Goal: Navigation & Orientation: Find specific page/section

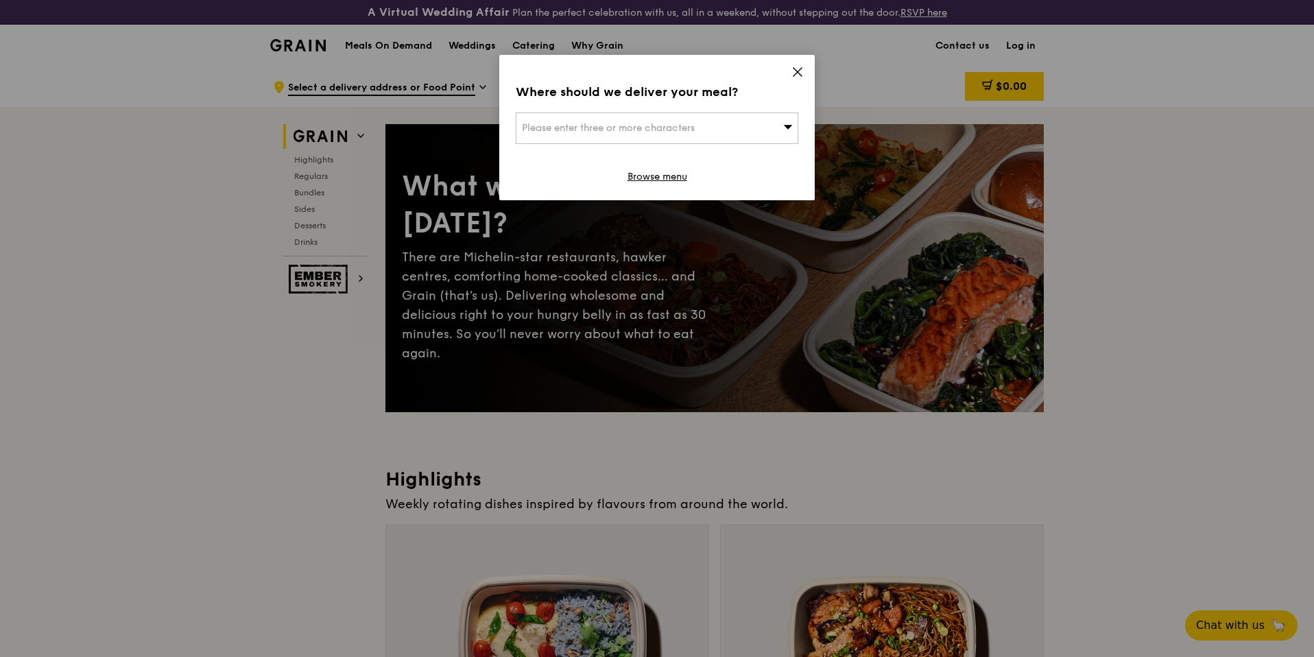
click at [797, 69] on icon at bounding box center [798, 72] width 12 height 12
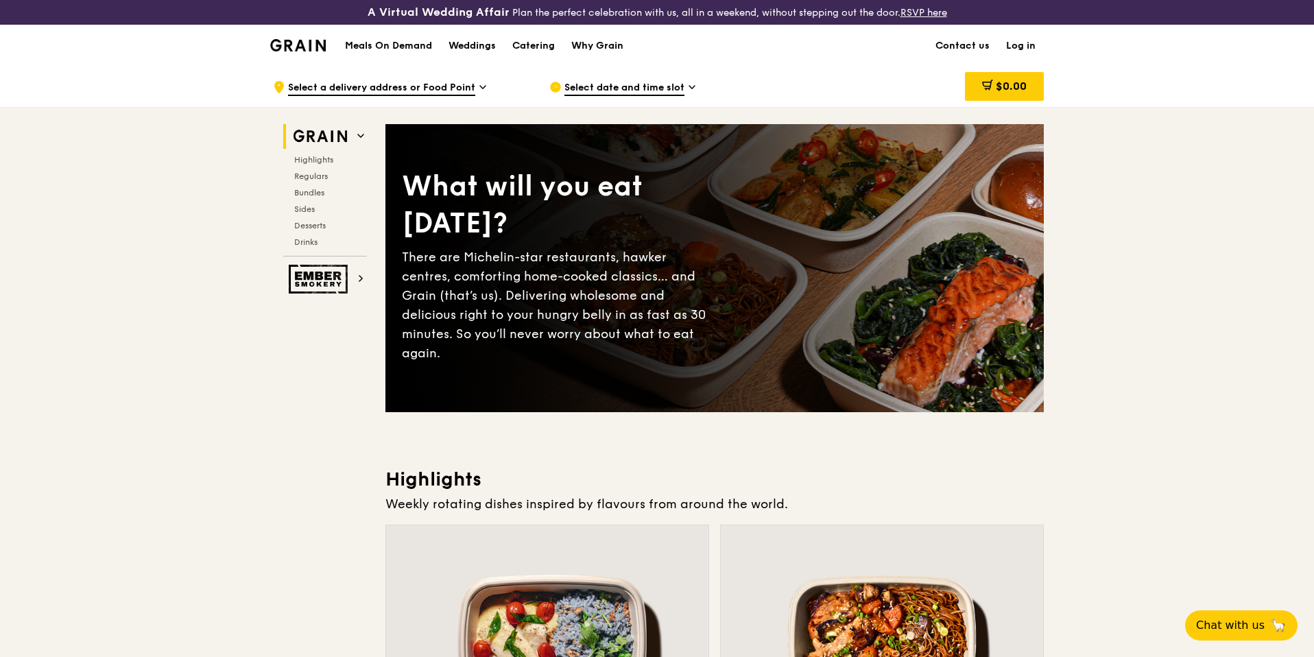
click at [596, 51] on div "Why Grain" at bounding box center [597, 45] width 52 height 41
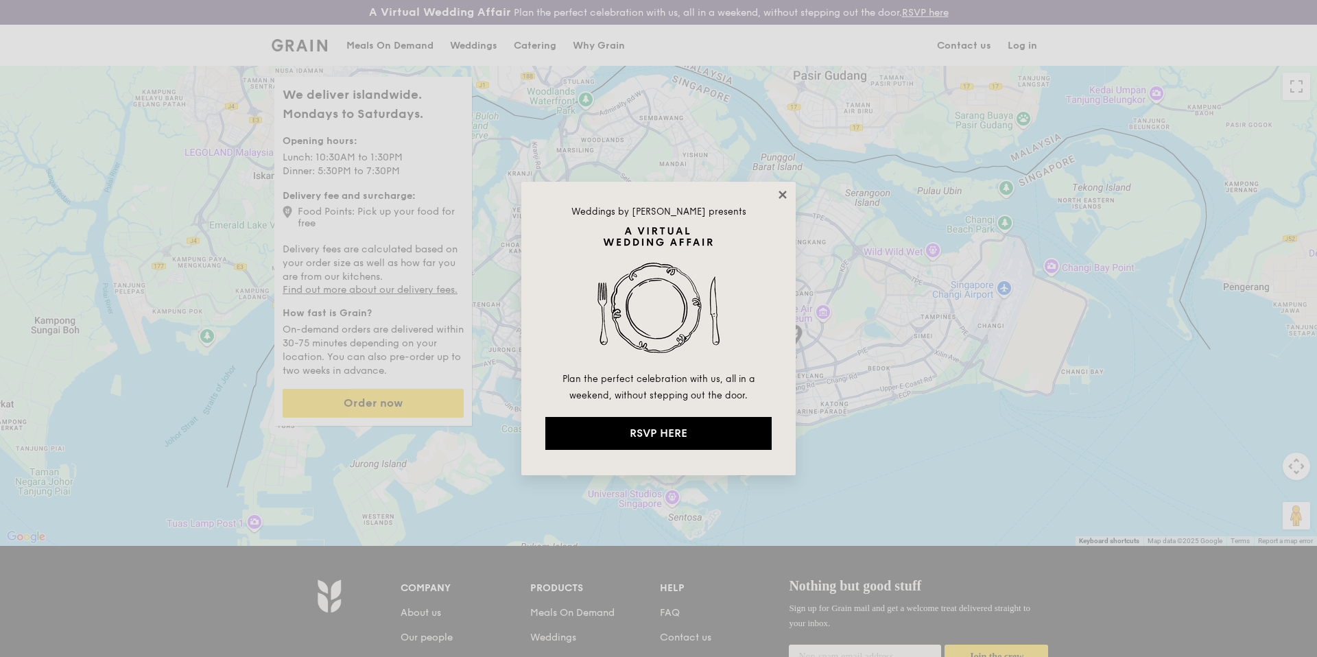
click at [780, 189] on icon at bounding box center [782, 195] width 12 height 12
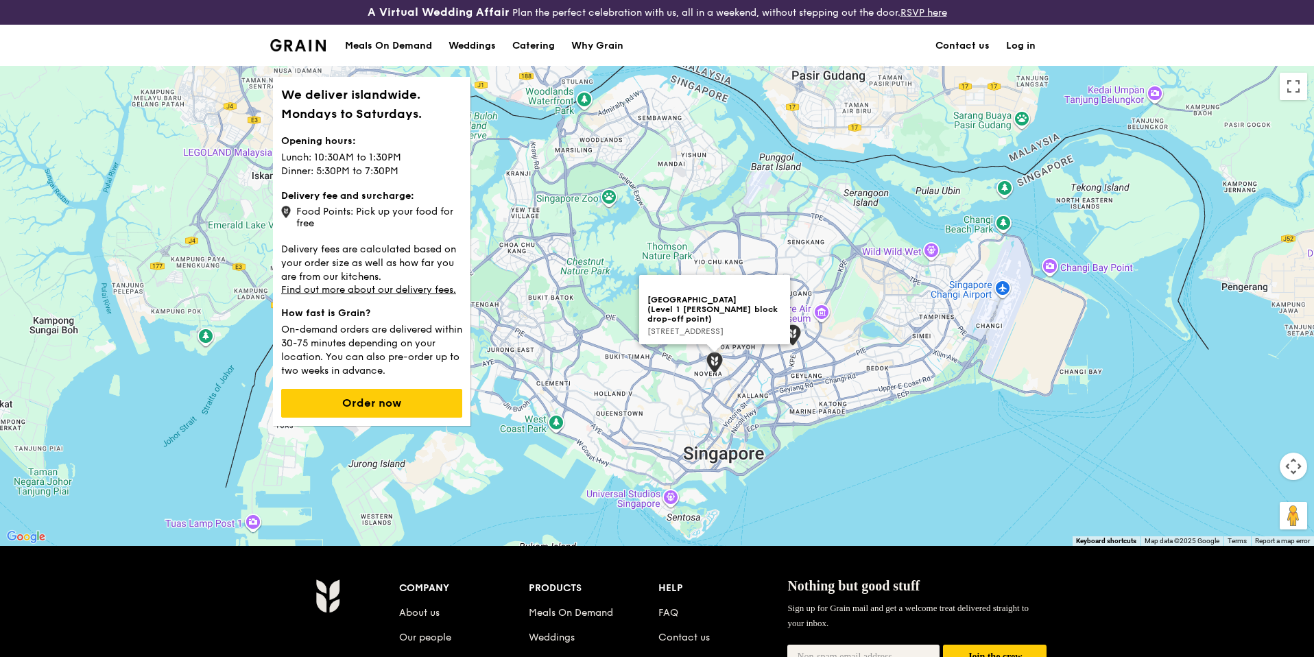
click at [720, 367] on img at bounding box center [715, 362] width 16 height 21
